Goal: Answer question/provide support: Share knowledge or assist other users

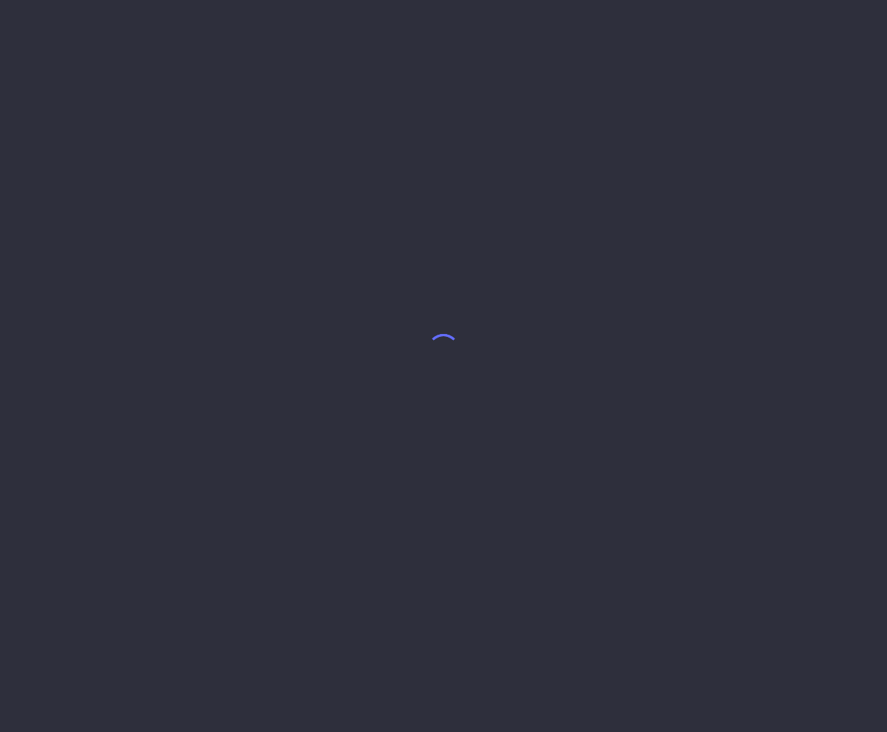
select select "7"
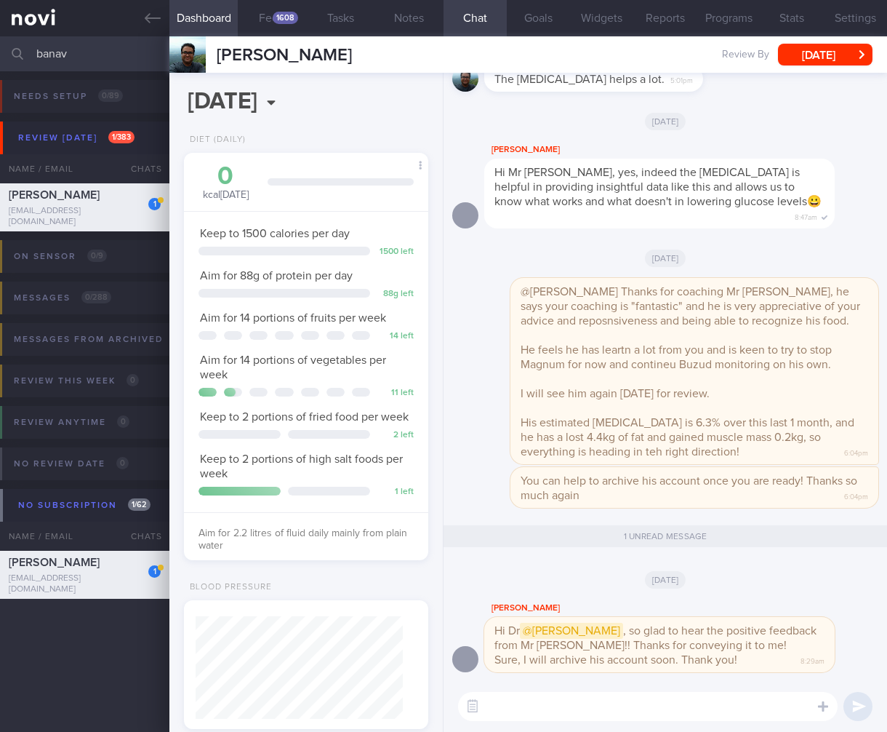
drag, startPoint x: 128, startPoint y: 58, endPoint x: -115, endPoint y: 47, distance: 243.2
click at [0, 47] on html "You are offline! Some functionality will be unavailable Patients New Users Coac…" at bounding box center [443, 366] width 887 height 732
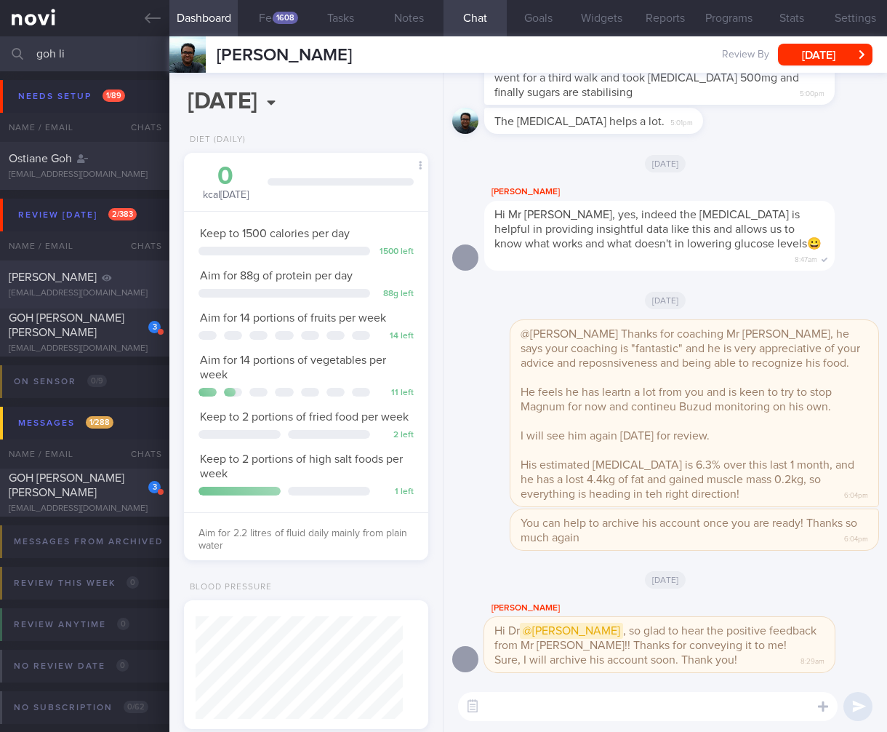
type input "goh li"
click at [128, 291] on div "[EMAIL_ADDRESS][DOMAIN_NAME]" at bounding box center [85, 293] width 152 height 11
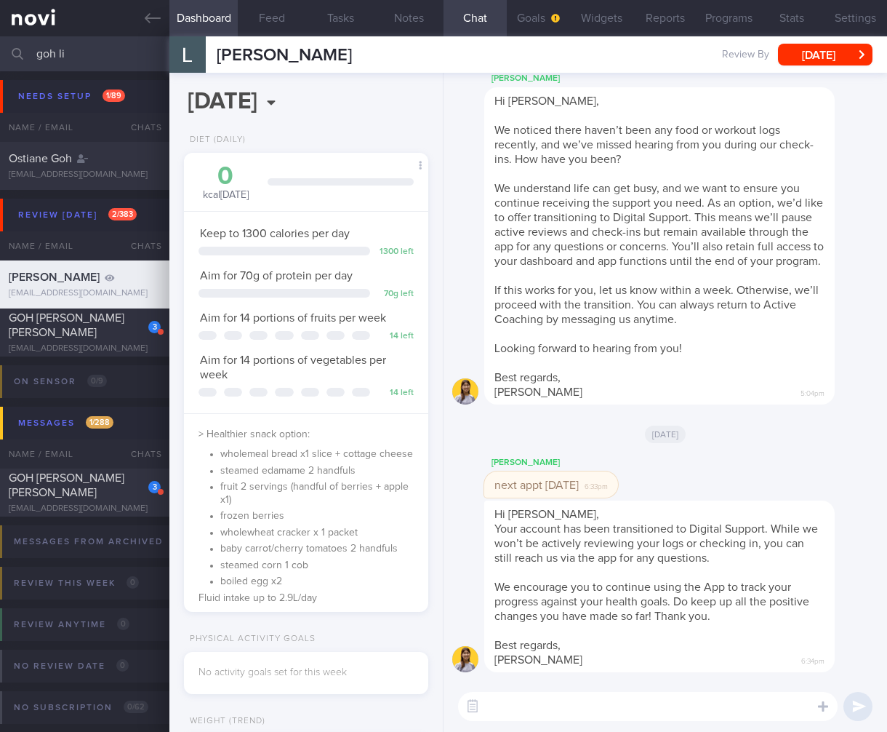
scroll to position [124, 207]
click at [823, 55] on button "[DATE]" at bounding box center [825, 55] width 95 height 22
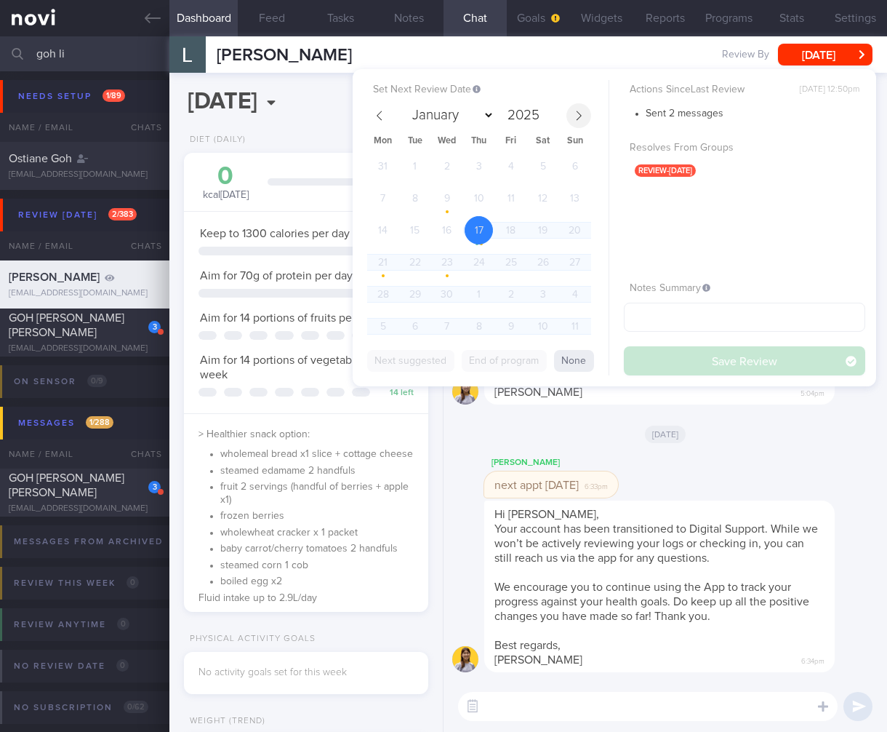
click at [579, 121] on span at bounding box center [579, 115] width 25 height 25
select select "7"
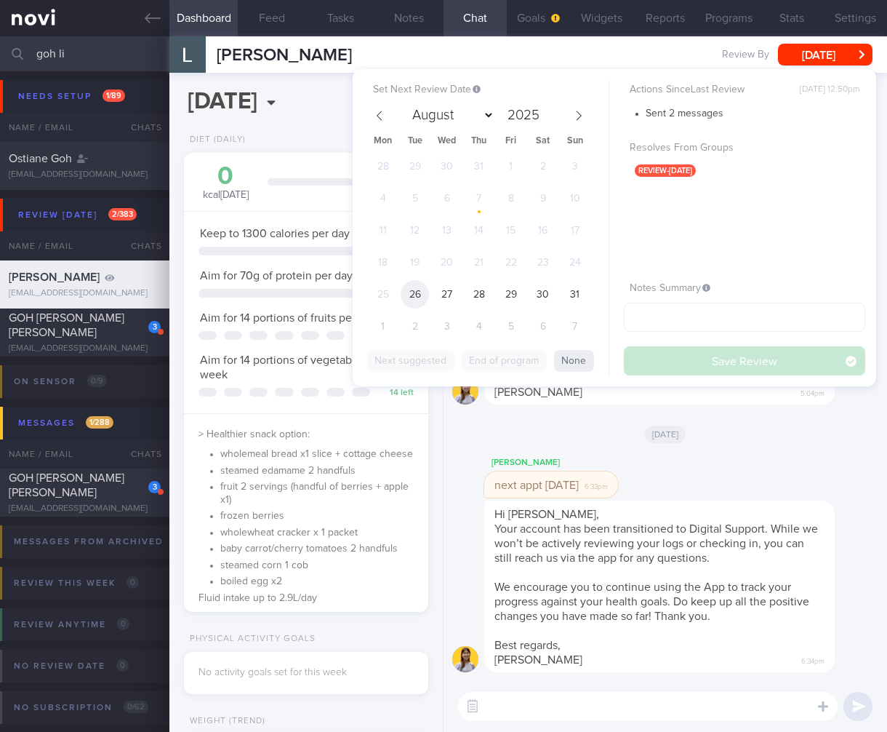
click at [420, 287] on span "26" at bounding box center [415, 294] width 28 height 28
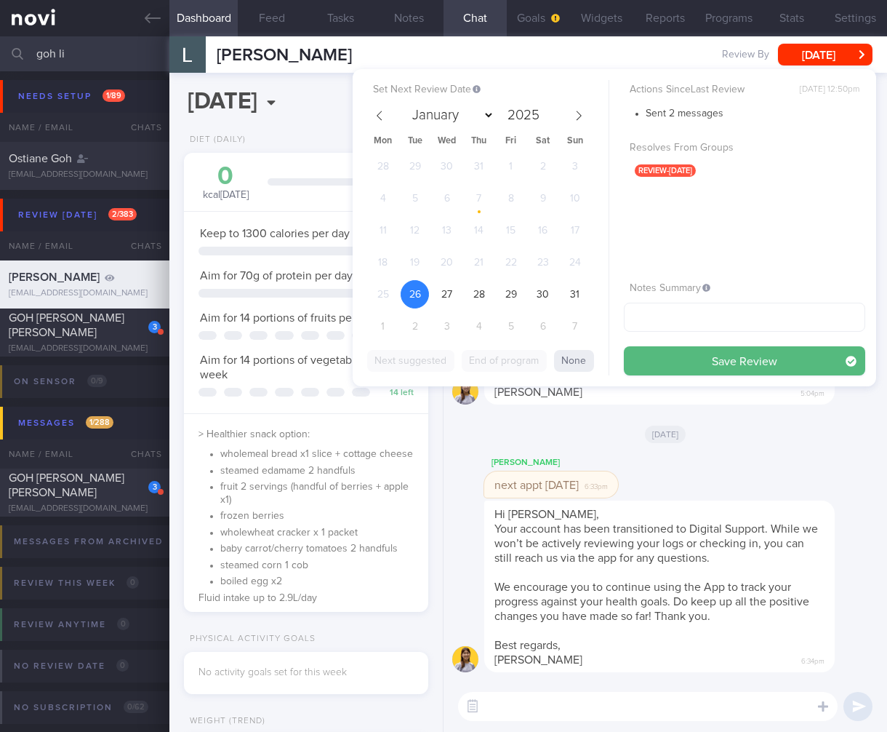
click at [705, 371] on button "Save Review" at bounding box center [744, 360] width 241 height 29
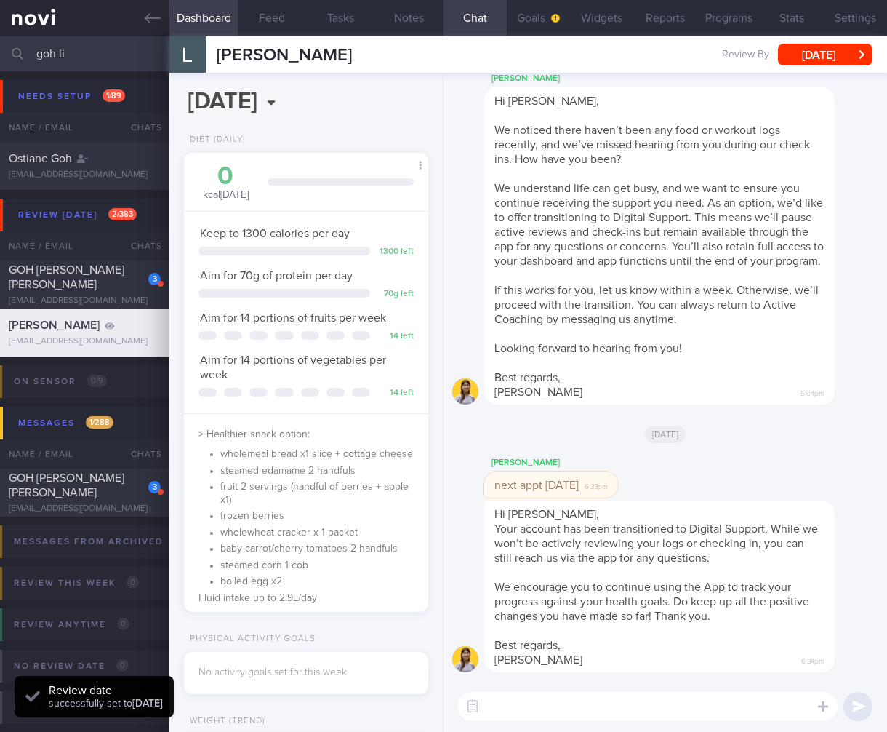
drag, startPoint x: 96, startPoint y: 60, endPoint x: -90, endPoint y: 49, distance: 186.6
click at [0, 49] on html "You are offline! Some functionality will be unavailable Patients New Users Coac…" at bounding box center [443, 366] width 887 height 732
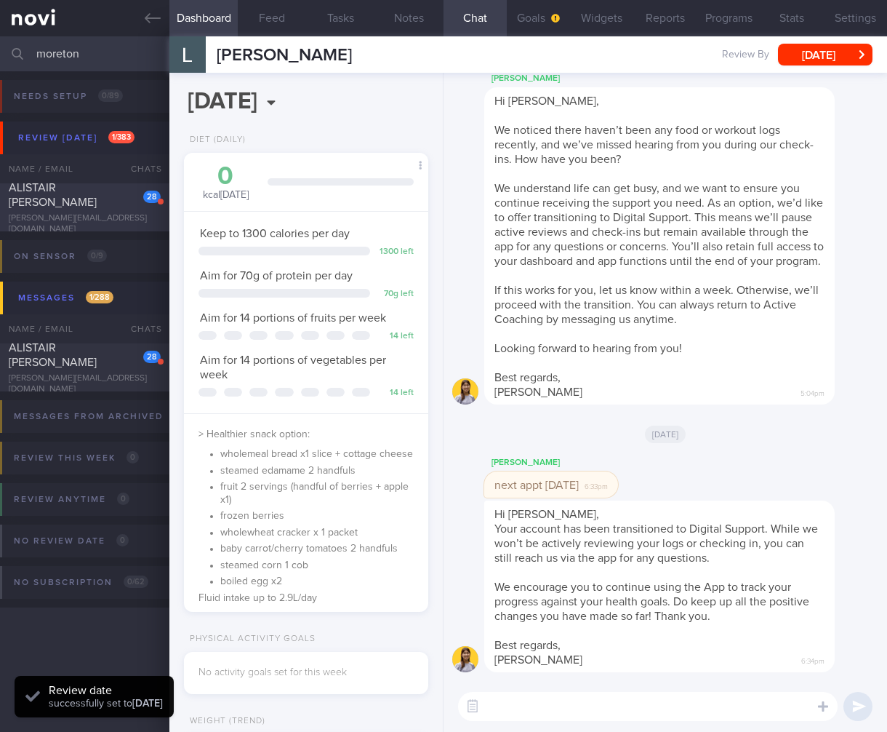
type input "moreton"
click at [86, 202] on div "ALISTAIR [PERSON_NAME]" at bounding box center [83, 194] width 148 height 29
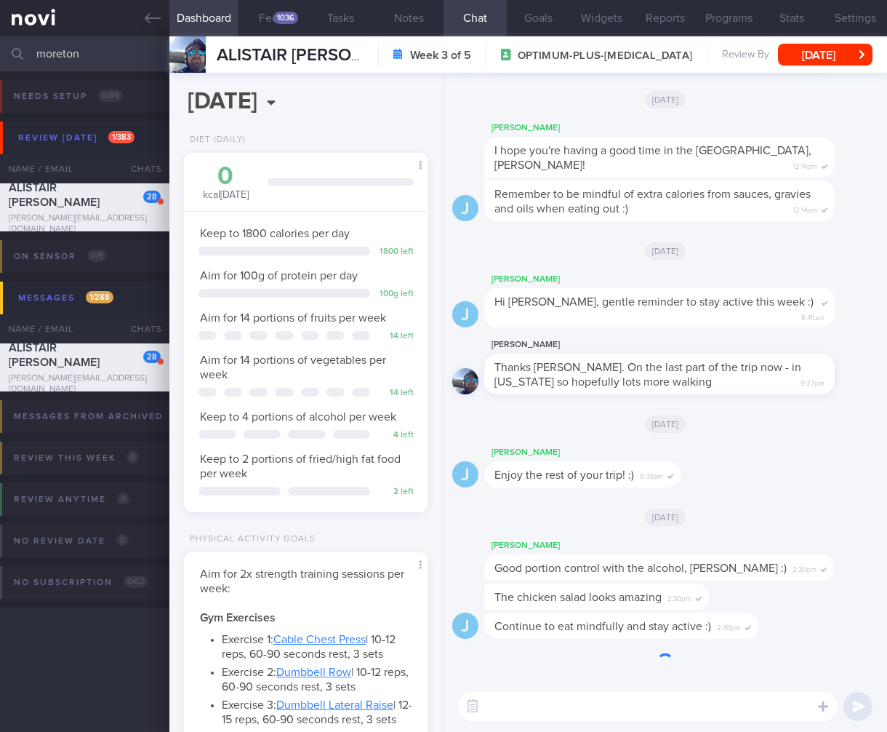
scroll to position [514, 0]
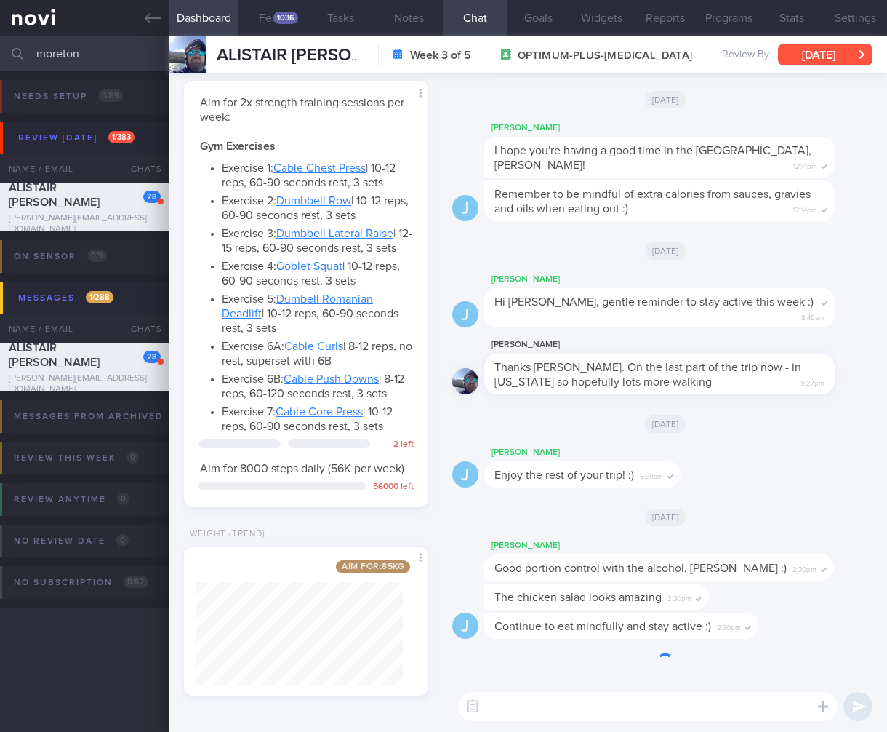
click at [800, 52] on button "[DATE]" at bounding box center [825, 55] width 95 height 22
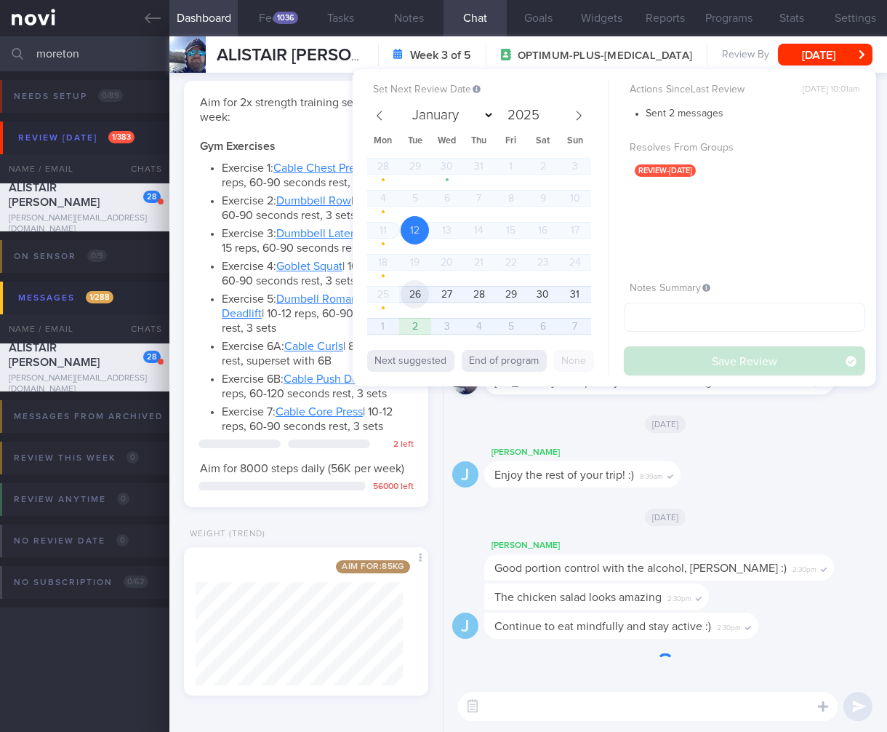
click at [409, 300] on span "26" at bounding box center [415, 294] width 28 height 28
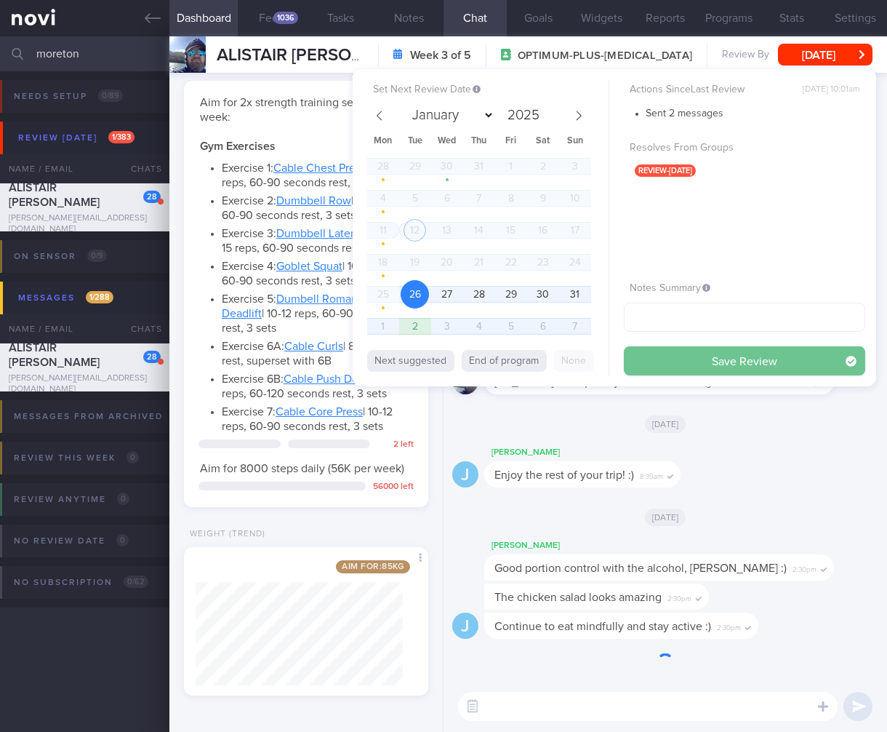
click at [765, 362] on button "Save Review" at bounding box center [744, 360] width 241 height 29
